Goal: Check status: Check status

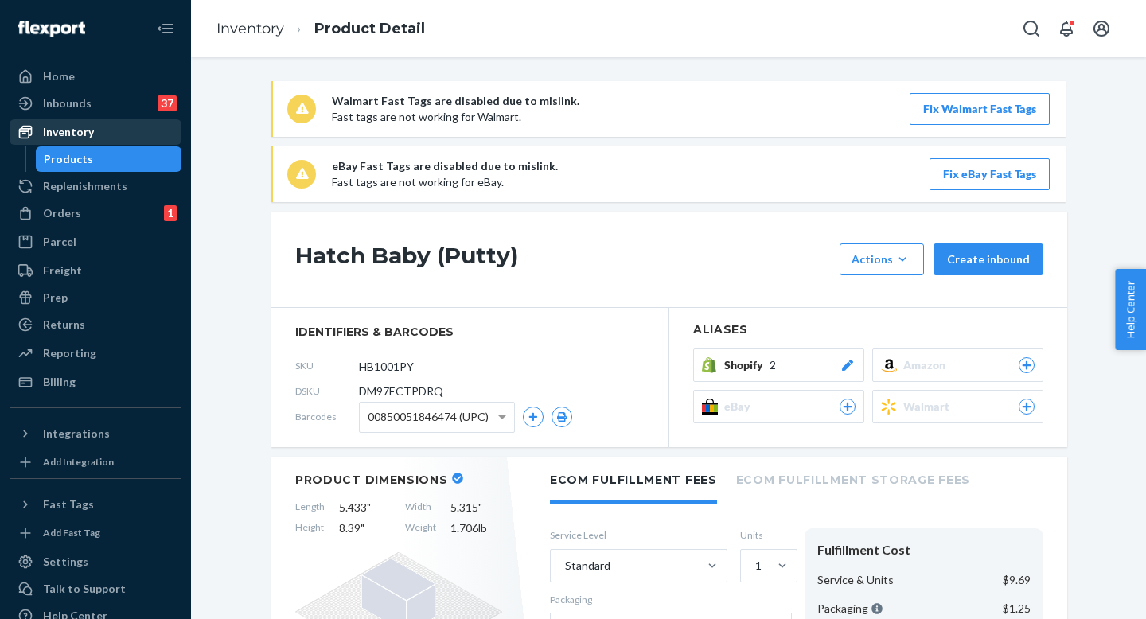
click at [112, 138] on div "Inventory" at bounding box center [95, 132] width 169 height 22
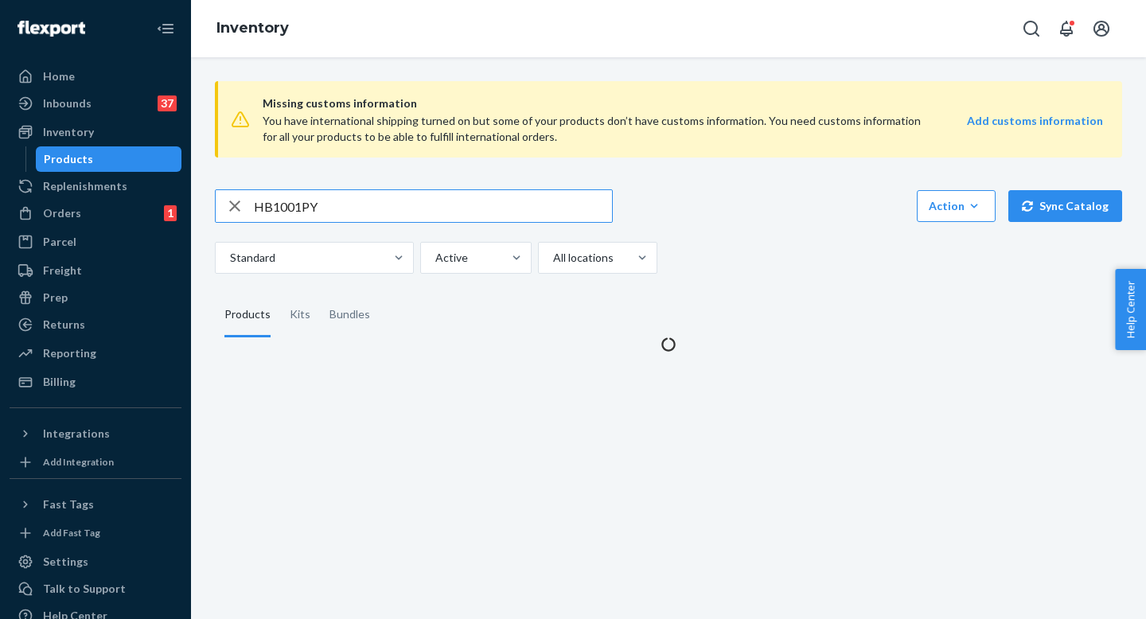
click at [356, 201] on input "HB1001PY" at bounding box center [433, 206] width 358 height 32
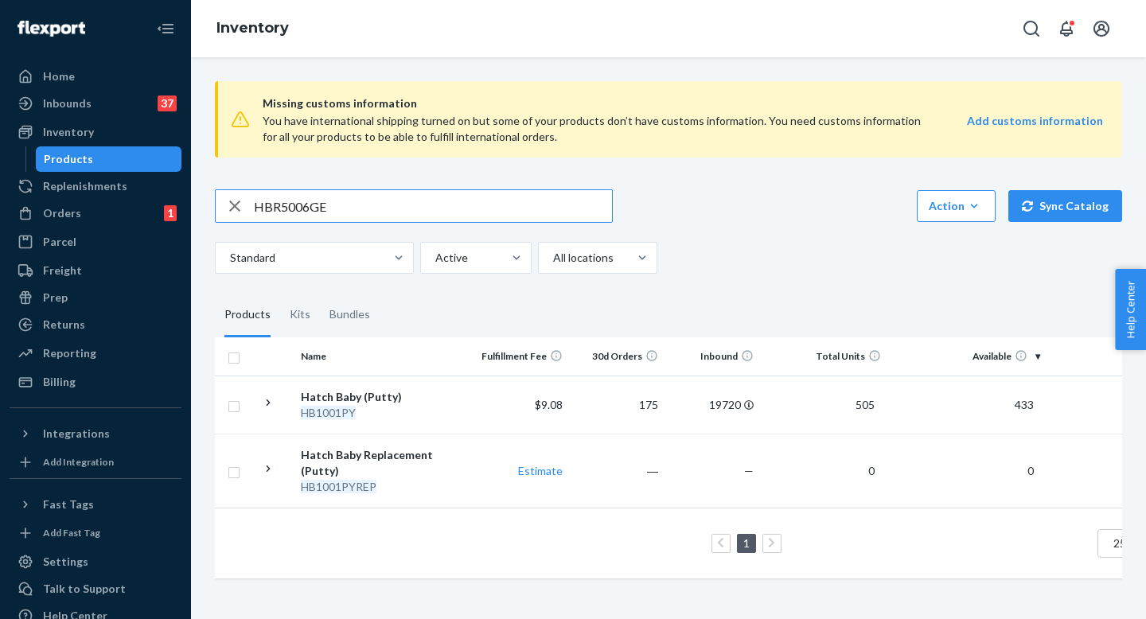
type input "HBR5006GE"
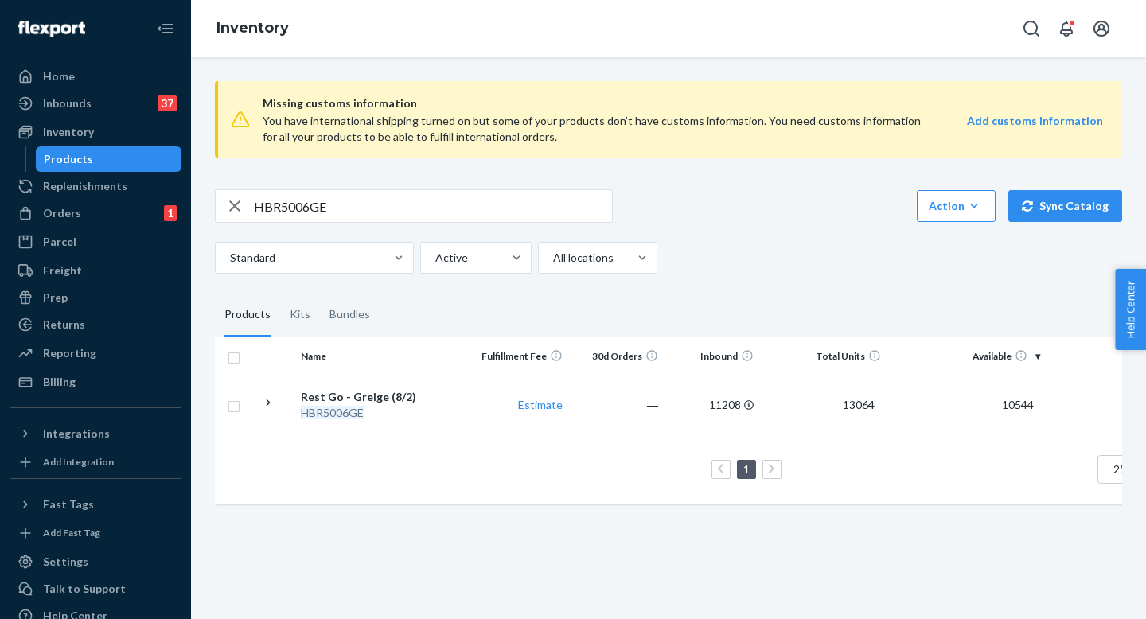
click at [429, 416] on div "HBR5006GE" at bounding box center [384, 413] width 166 height 16
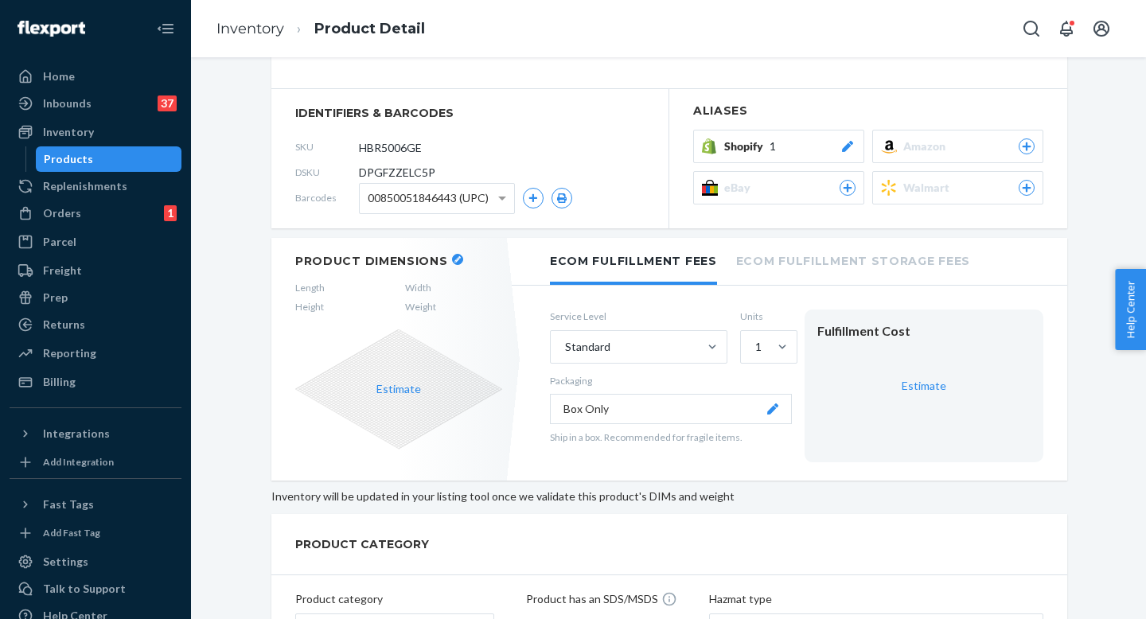
scroll to position [302, 0]
